Goal: Transaction & Acquisition: Purchase product/service

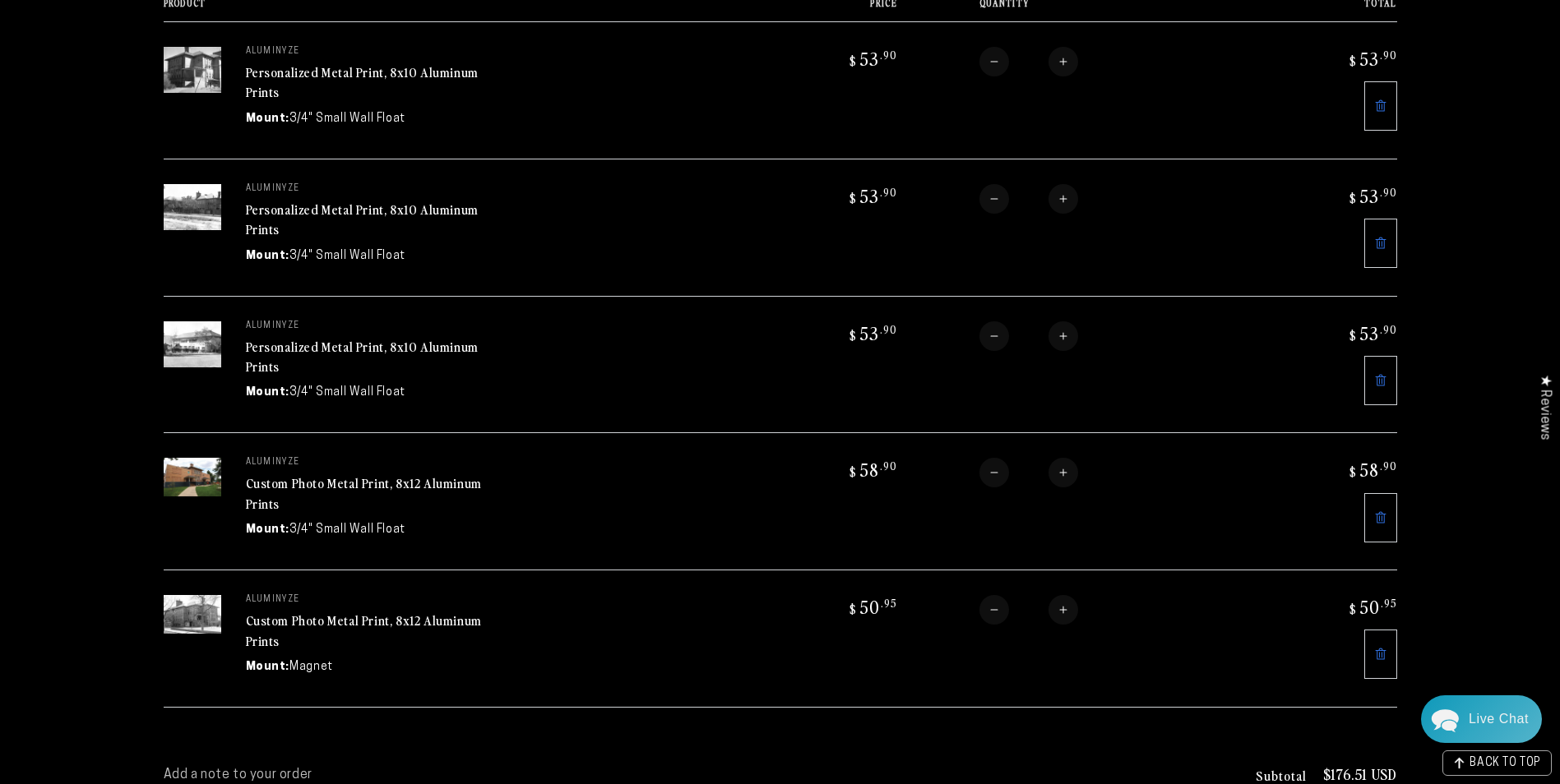
click at [399, 476] on link "Custom Photo Metal Print, 8x12 Aluminum Prints" at bounding box center [364, 494] width 236 height 40
click at [364, 338] on link "Personalized Metal Print, 8x10 Aluminum Prints" at bounding box center [362, 357] width 233 height 40
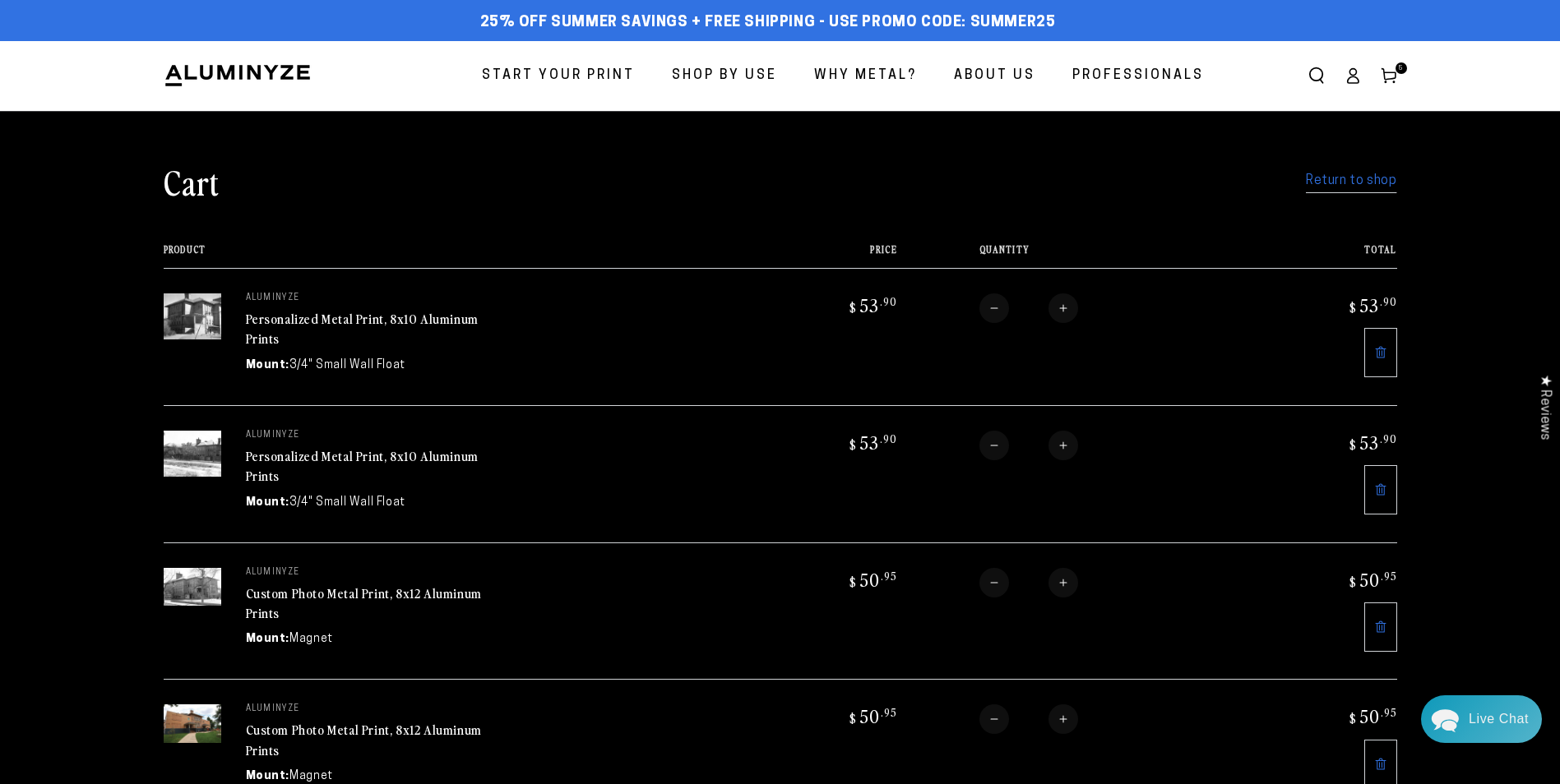
click at [352, 317] on link "Personalized Metal Print, 8x10 Aluminum Prints" at bounding box center [362, 329] width 233 height 40
click at [430, 316] on link "Personalized Metal Print, 8x10 Aluminum Prints" at bounding box center [362, 329] width 233 height 40
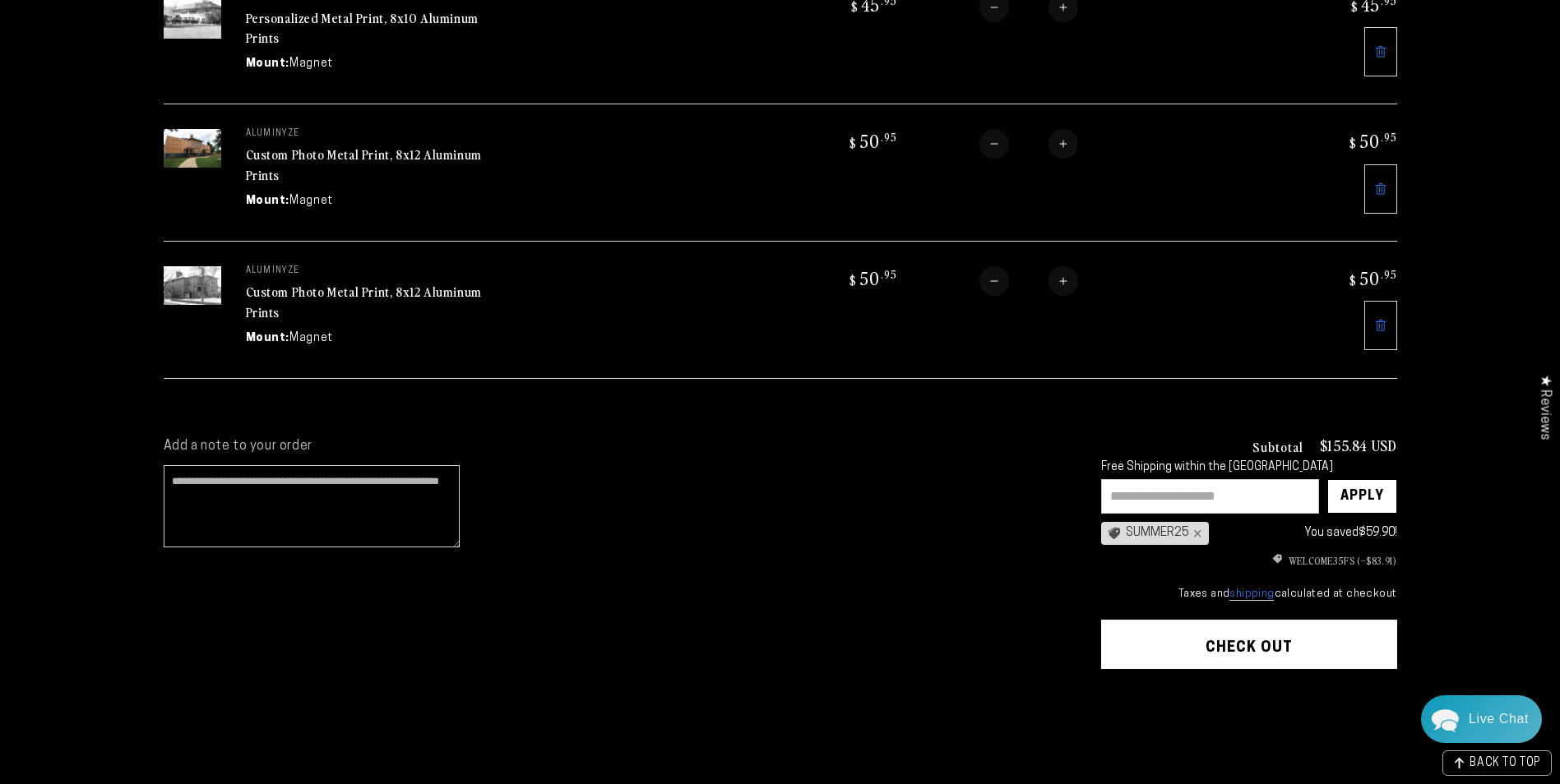
click at [1158, 494] on input "text" at bounding box center [1209, 497] width 218 height 35
type input "**********"
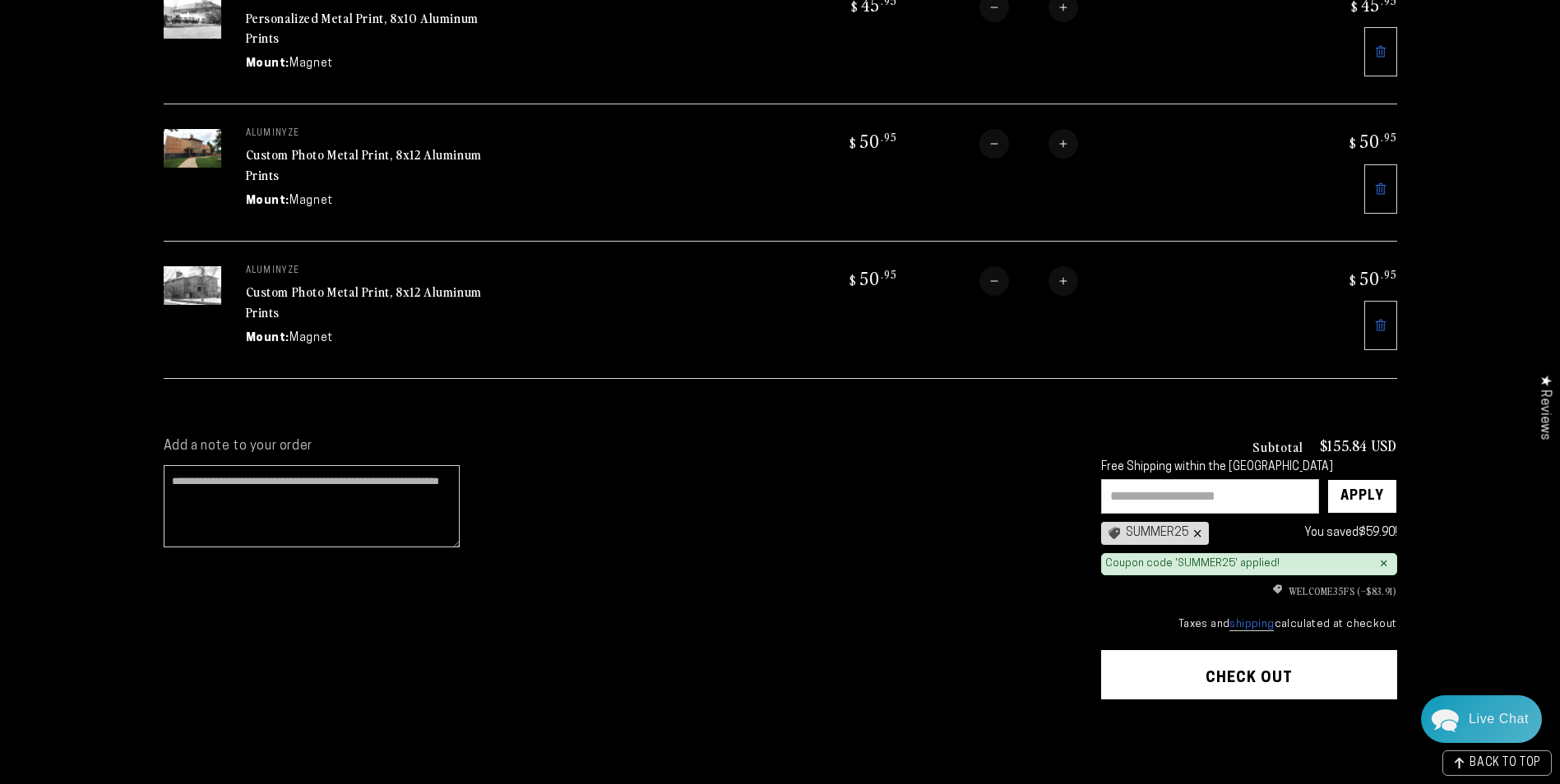
click at [1197, 527] on div "×" at bounding box center [1196, 533] width 13 height 13
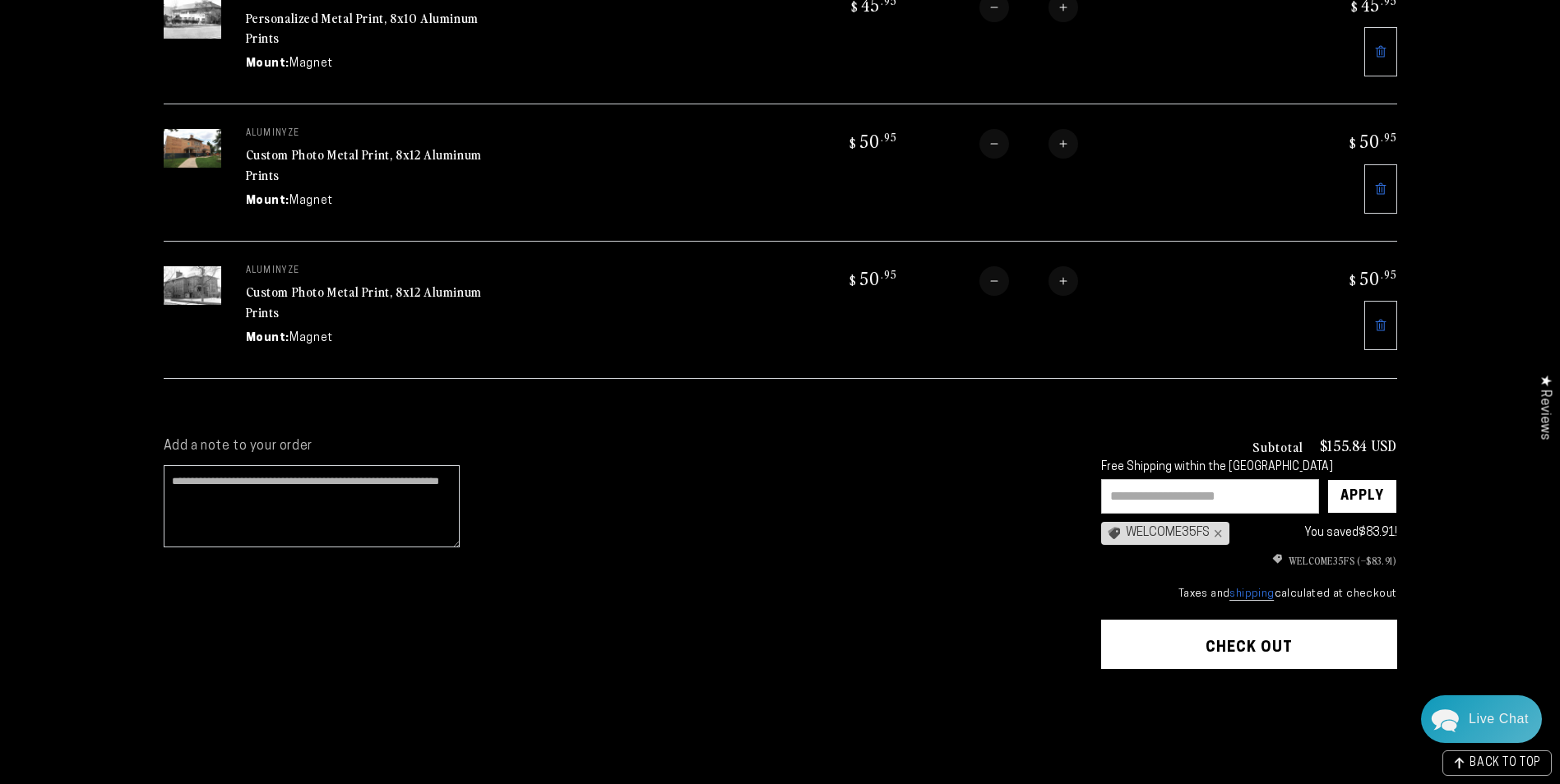
click at [1150, 487] on input "text" at bounding box center [1209, 497] width 218 height 35
click at [1361, 483] on div "Apply" at bounding box center [1362, 497] width 43 height 33
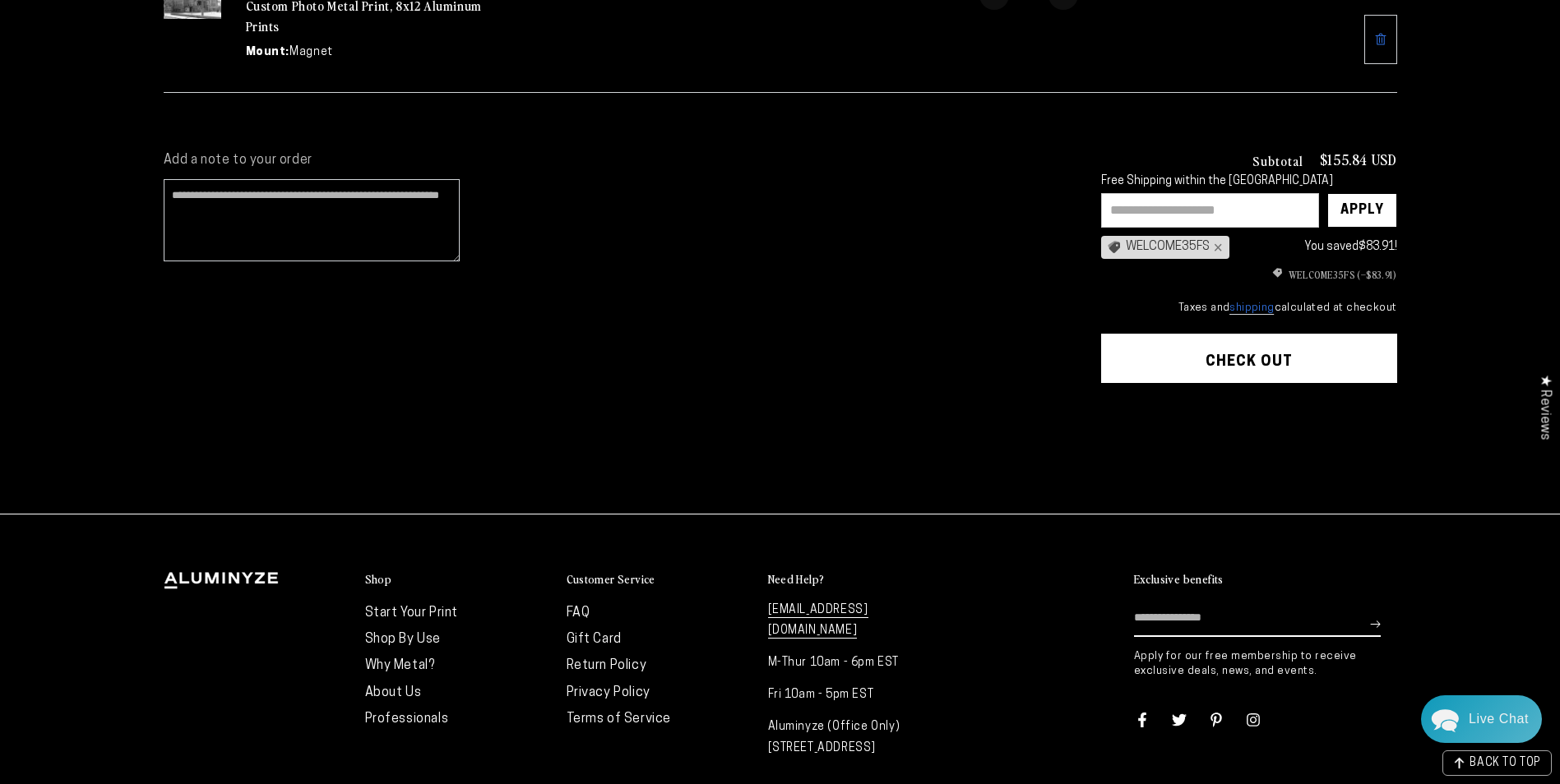
scroll to position [890, 0]
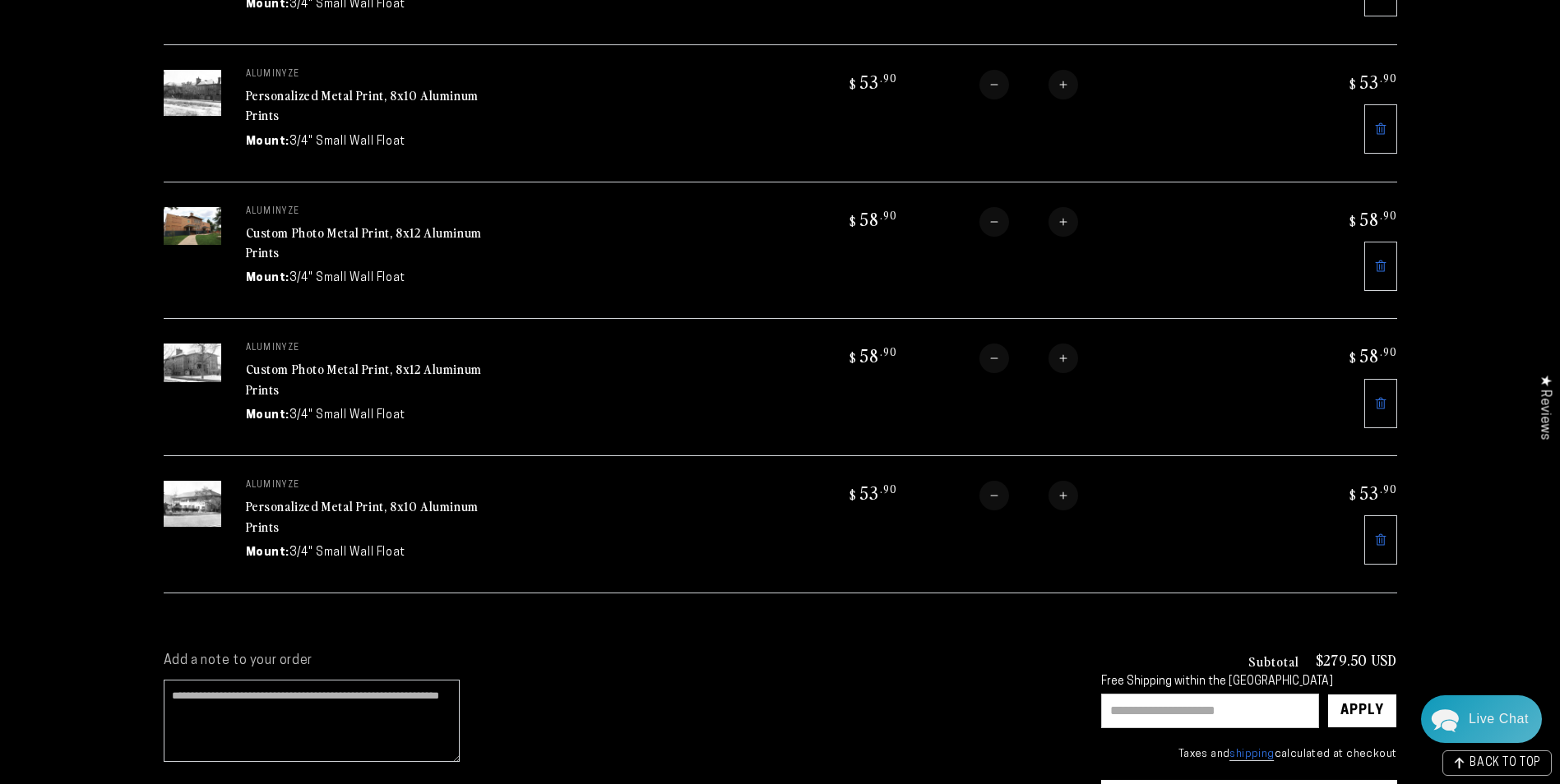
scroll to position [329, 0]
